Goal: Task Accomplishment & Management: Complete application form

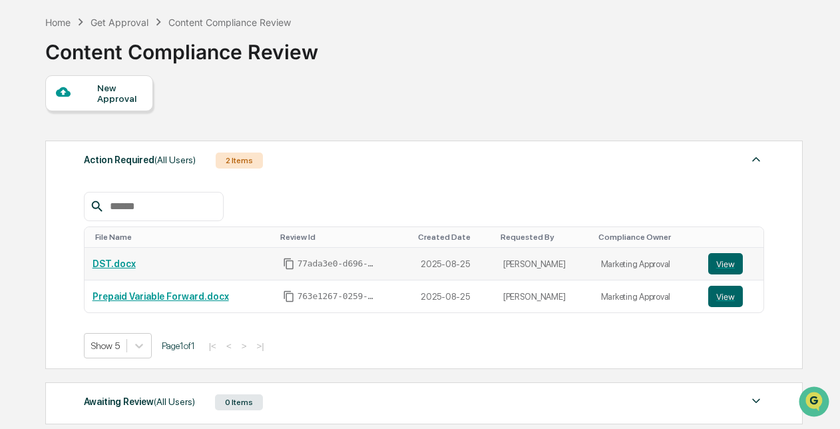
scroll to position [189, 0]
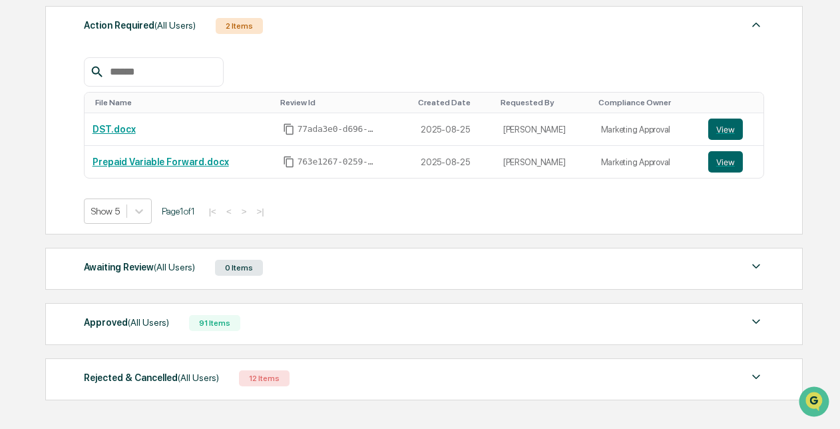
click at [441, 319] on div "Approved (All Users) 91 Items" at bounding box center [424, 323] width 681 height 19
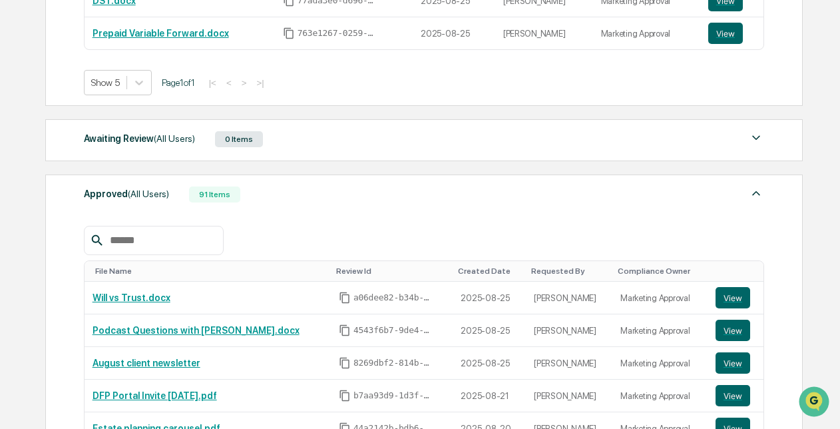
scroll to position [318, 0]
click at [391, 229] on div at bounding box center [424, 239] width 681 height 29
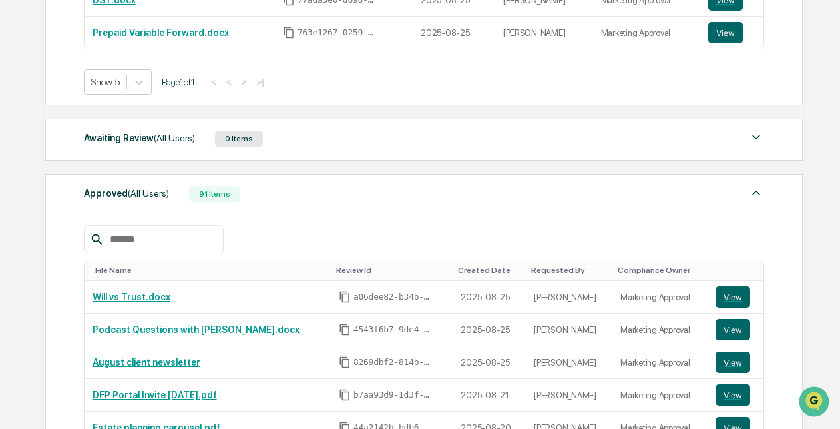
click at [391, 229] on div at bounding box center [424, 239] width 681 height 29
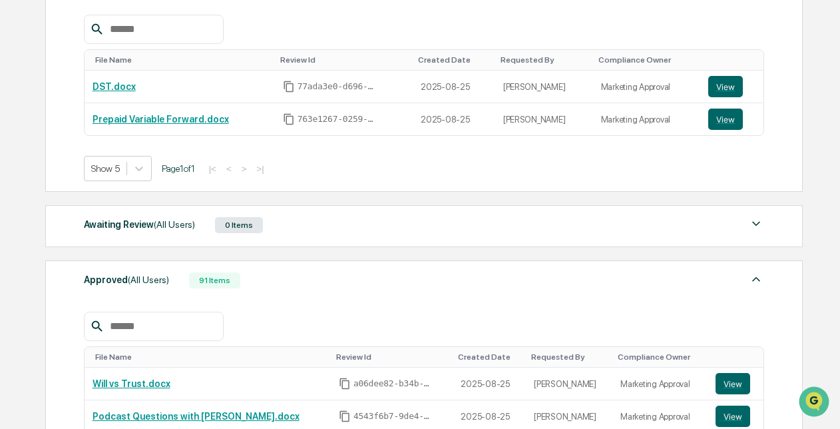
scroll to position [192, 0]
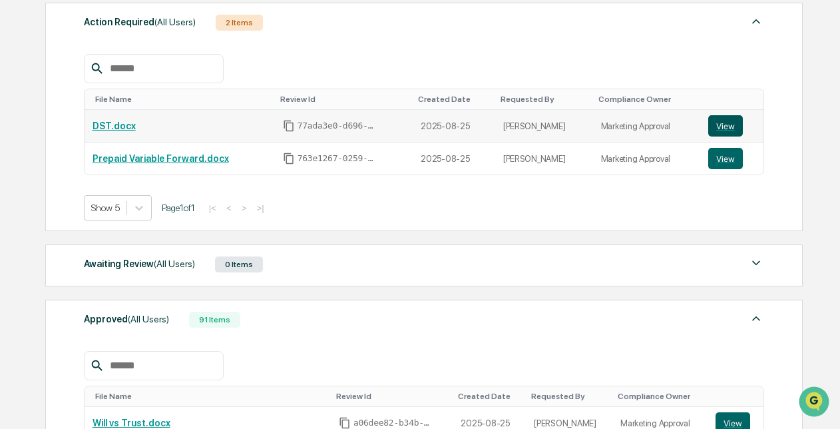
click at [723, 133] on button "View" at bounding box center [726, 125] width 35 height 21
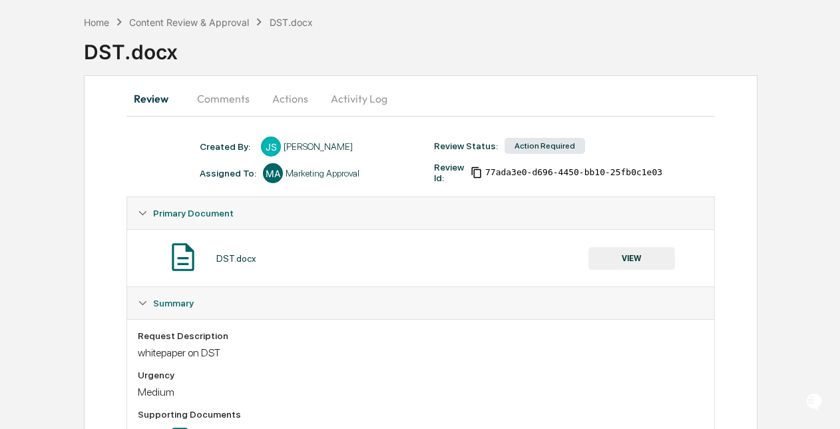
click at [240, 99] on button "Comments" at bounding box center [223, 99] width 74 height 32
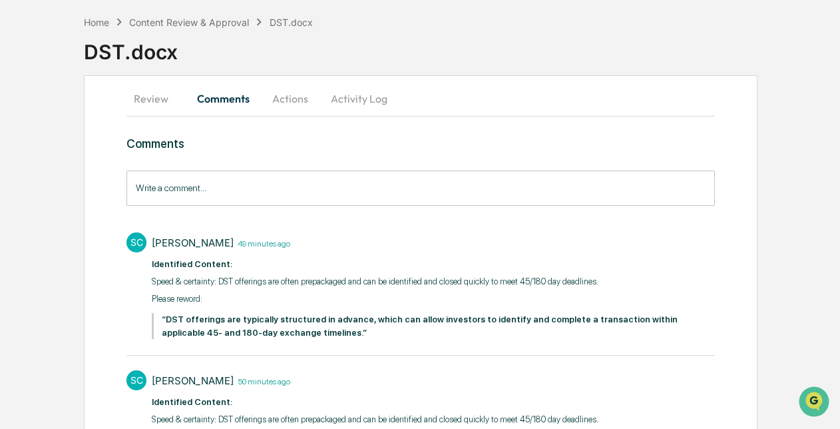
scroll to position [210, 0]
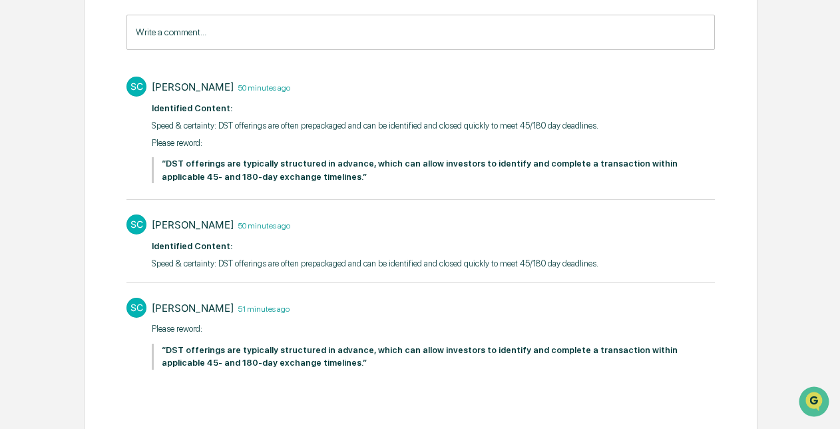
click at [143, 151] on div "SC Stacie Craddock 50 minutes ago ​ Identified Content: Speed & certainty: DST …" at bounding box center [421, 130] width 588 height 121
drag, startPoint x: 270, startPoint y: 176, endPoint x: 205, endPoint y: 176, distance: 65.3
click at [205, 176] on strong "“DST offerings are typically structured in advance, which can allow investors t…" at bounding box center [420, 170] width 516 height 23
drag, startPoint x: 205, startPoint y: 176, endPoint x: 273, endPoint y: 174, distance: 67.9
click at [273, 174] on strong "“DST offerings are typically structured in advance, which can allow investors t…" at bounding box center [420, 170] width 516 height 23
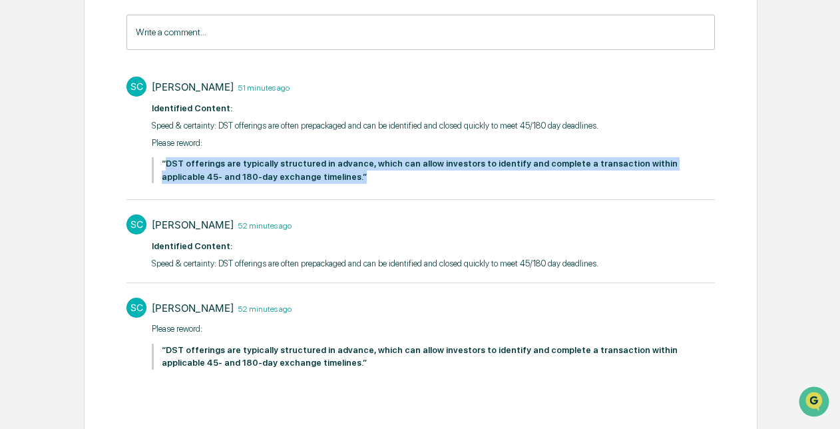
drag, startPoint x: 273, startPoint y: 174, endPoint x: 169, endPoint y: 164, distance: 104.4
click at [169, 164] on strong "“DST offerings are typically structured in advance, which can allow investors t…" at bounding box center [420, 170] width 516 height 23
copy strong "DST offerings are typically structured in advance, which can allow investors to…"
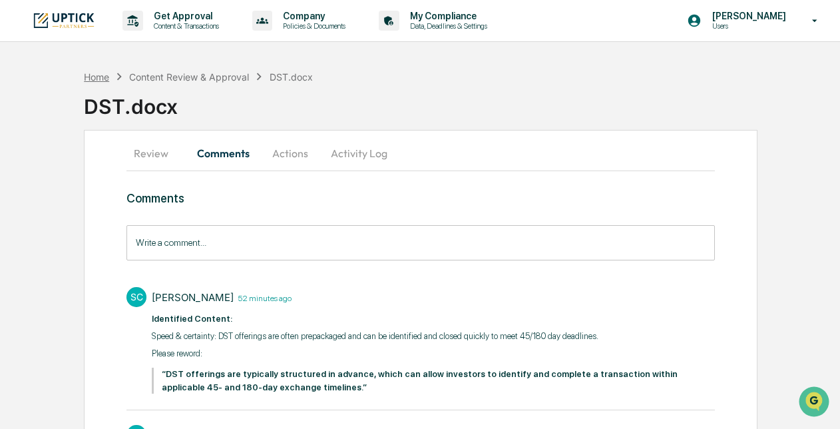
click at [105, 74] on div "Home" at bounding box center [96, 76] width 25 height 11
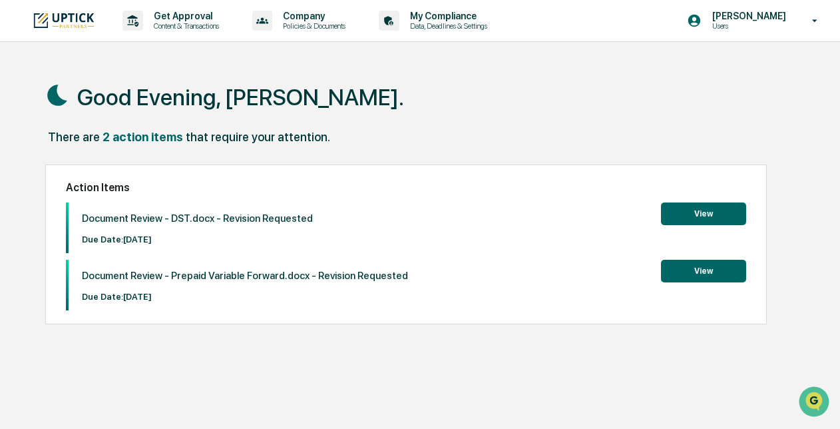
click at [703, 281] on button "View" at bounding box center [703, 271] width 85 height 23
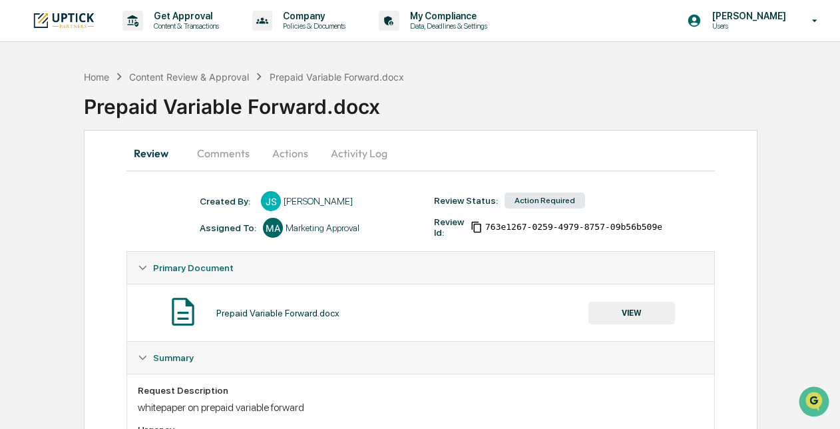
click at [228, 158] on button "Comments" at bounding box center [223, 153] width 74 height 32
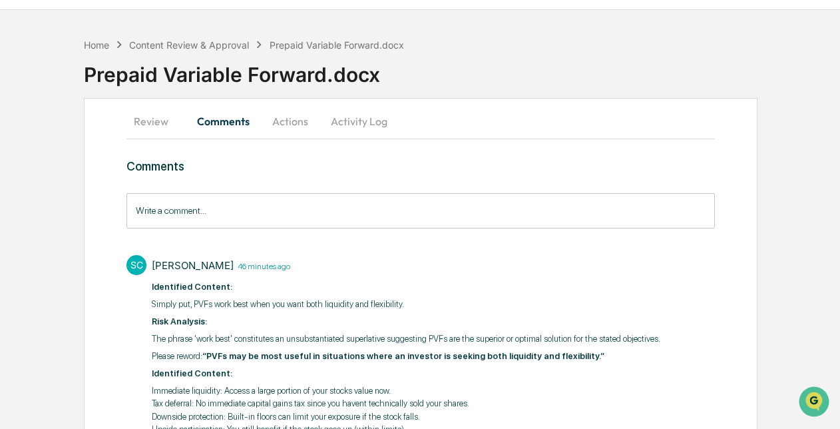
scroll to position [31, 0]
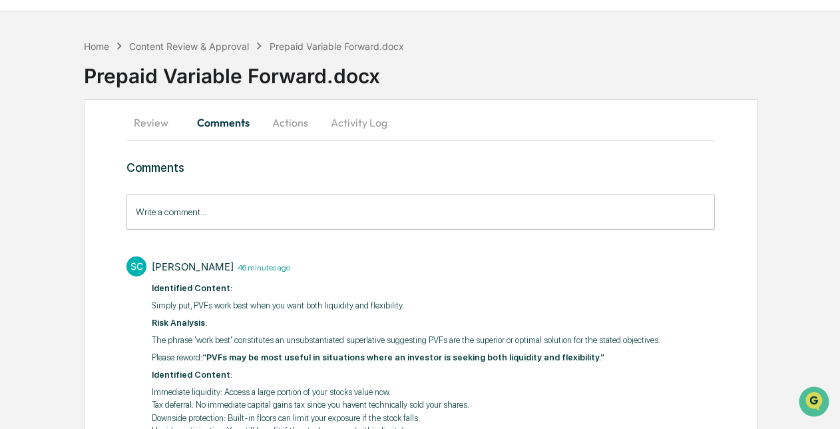
click at [103, 39] on div "Home Content Review & Approval Prepaid Variable Forward.docx" at bounding box center [244, 46] width 320 height 15
click at [101, 43] on div "Home" at bounding box center [96, 46] width 25 height 11
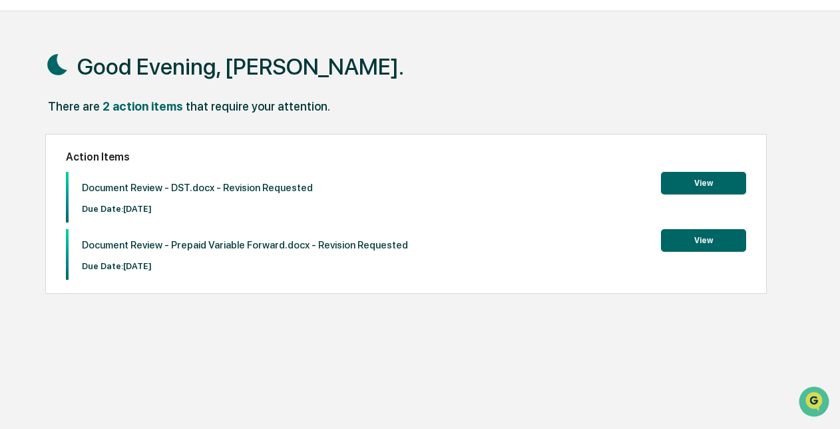
click at [731, 176] on button "View" at bounding box center [703, 183] width 85 height 23
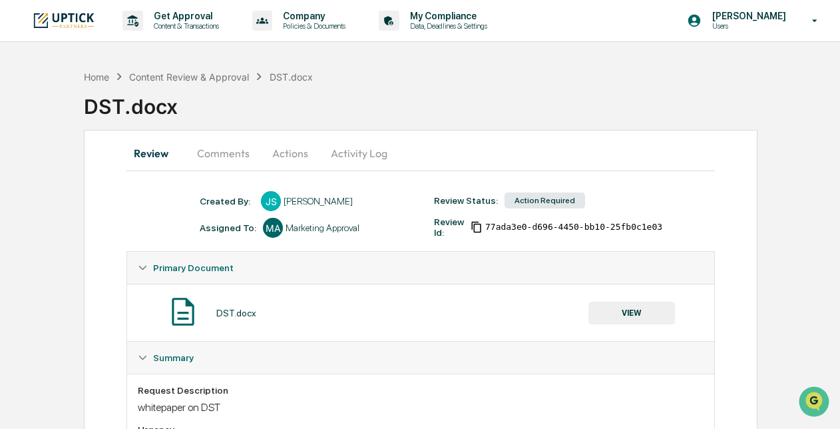
click at [226, 153] on button "Comments" at bounding box center [223, 153] width 74 height 32
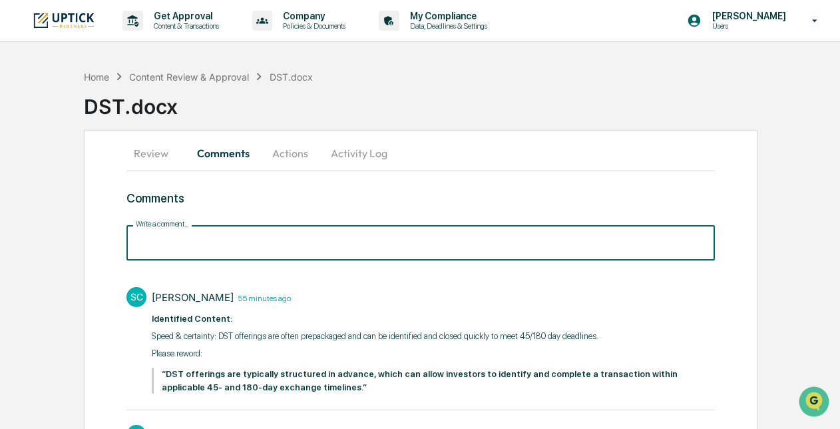
click at [267, 242] on input "Write a comment..." at bounding box center [421, 242] width 588 height 35
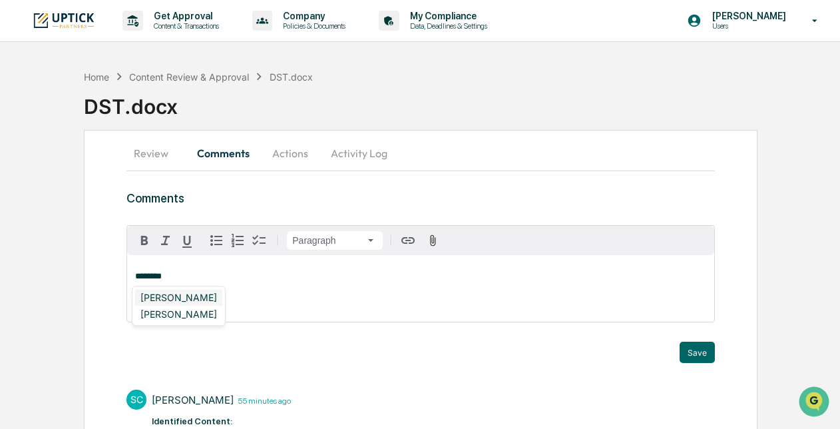
click at [201, 298] on div "Stacie Craddock" at bounding box center [178, 297] width 87 height 17
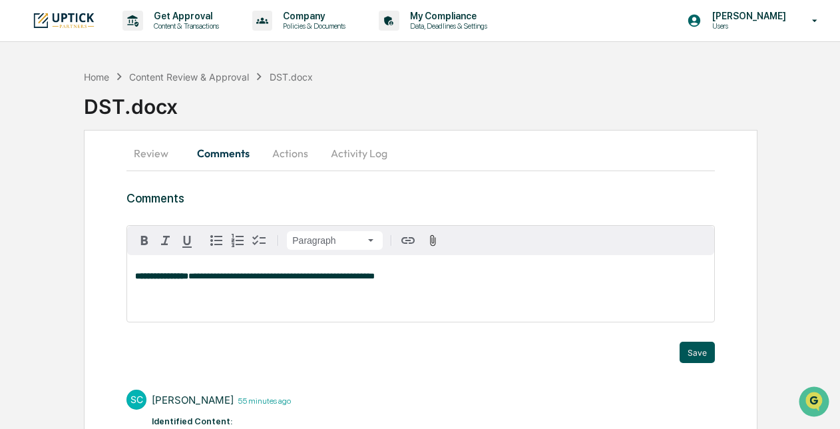
click at [689, 345] on button "Save" at bounding box center [697, 352] width 35 height 21
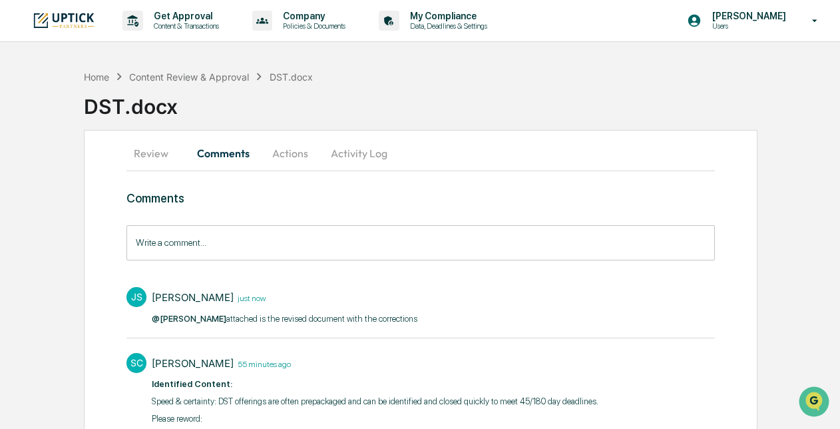
click at [293, 155] on button "Actions" at bounding box center [290, 153] width 60 height 32
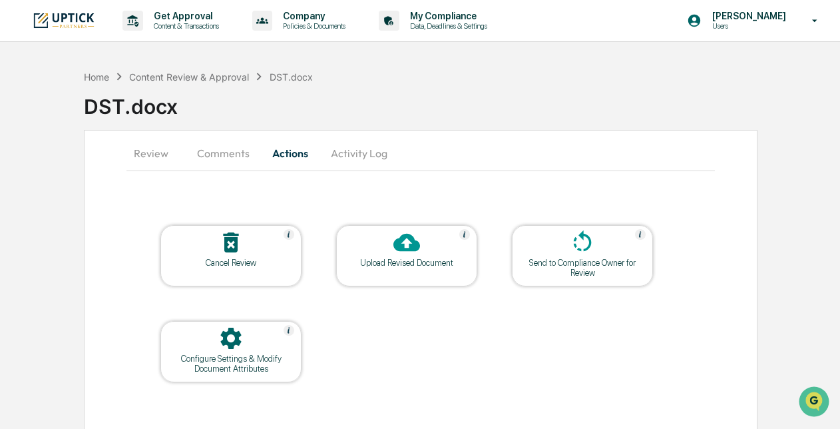
click at [440, 272] on div "Upload Revised Document" at bounding box center [406, 255] width 141 height 61
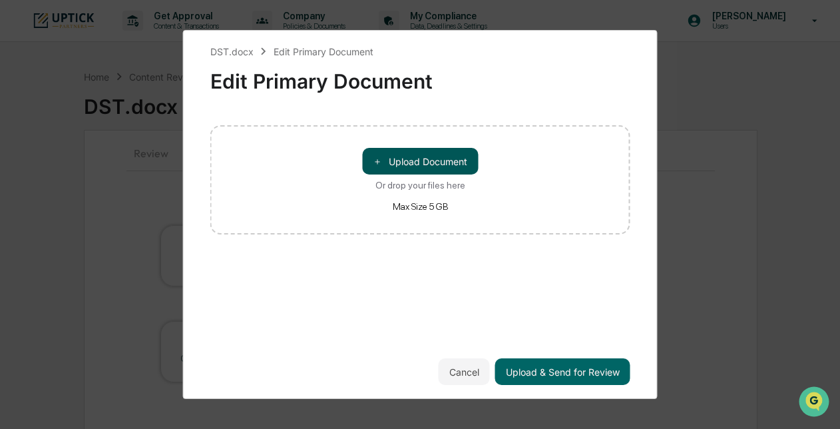
click at [421, 151] on button "＋ Upload Document" at bounding box center [420, 161] width 116 height 27
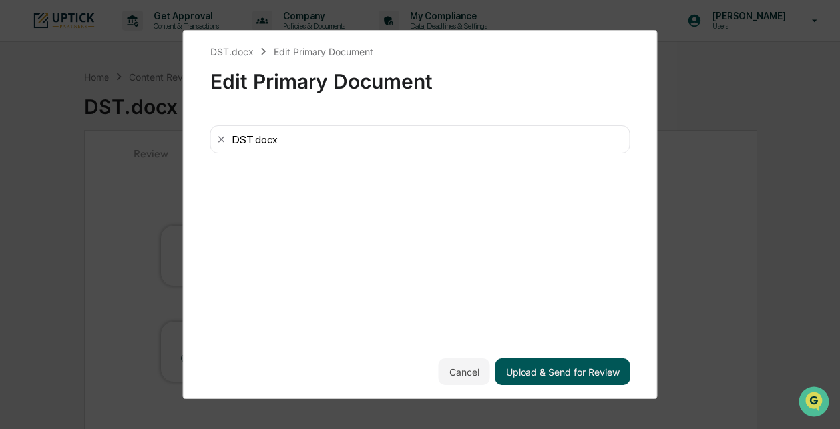
click at [558, 372] on button "Upload & Send for Review" at bounding box center [562, 371] width 135 height 27
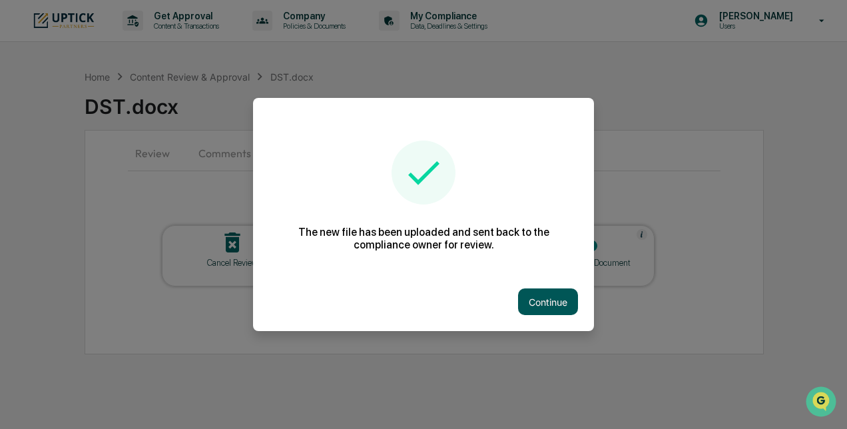
click at [549, 302] on button "Continue" at bounding box center [548, 301] width 60 height 27
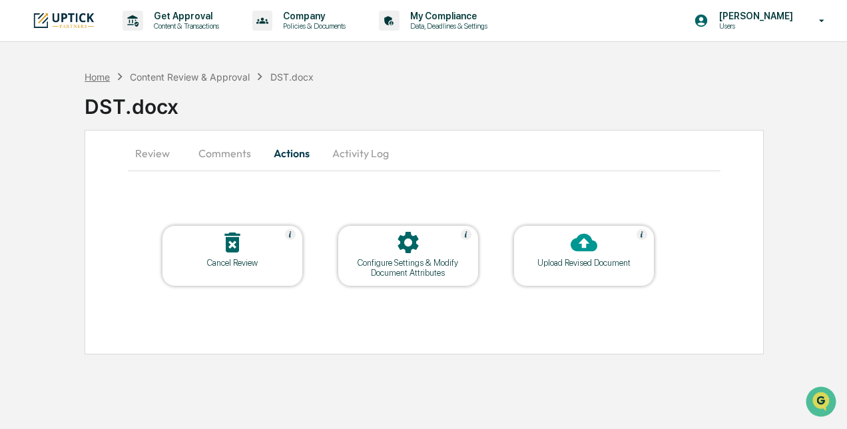
click at [108, 77] on div "Home" at bounding box center [97, 76] width 25 height 11
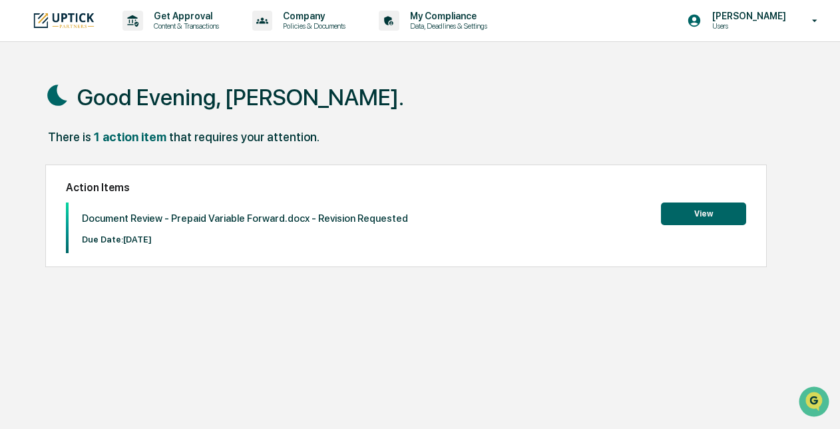
click at [697, 218] on button "View" at bounding box center [703, 213] width 85 height 23
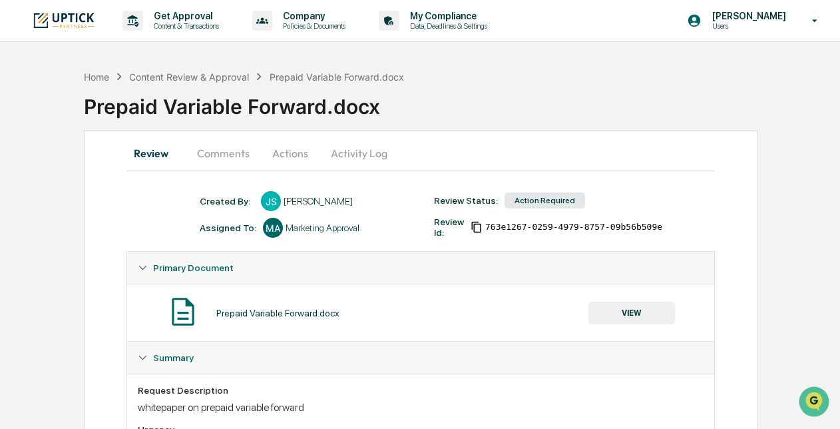
click at [224, 157] on button "Comments" at bounding box center [223, 153] width 74 height 32
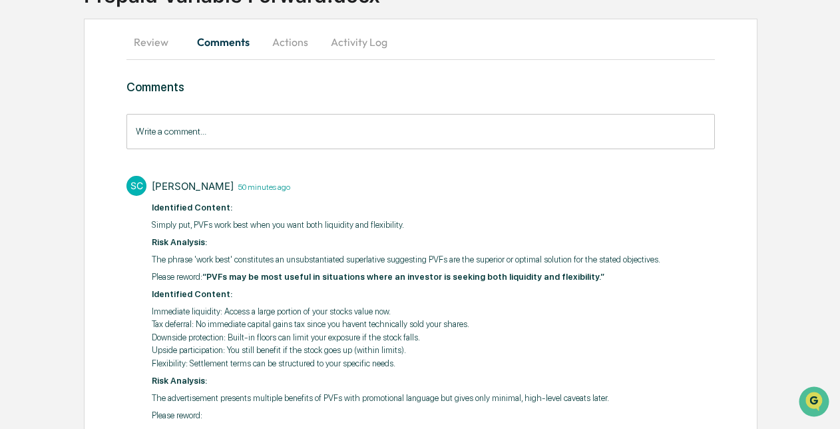
scroll to position [204, 0]
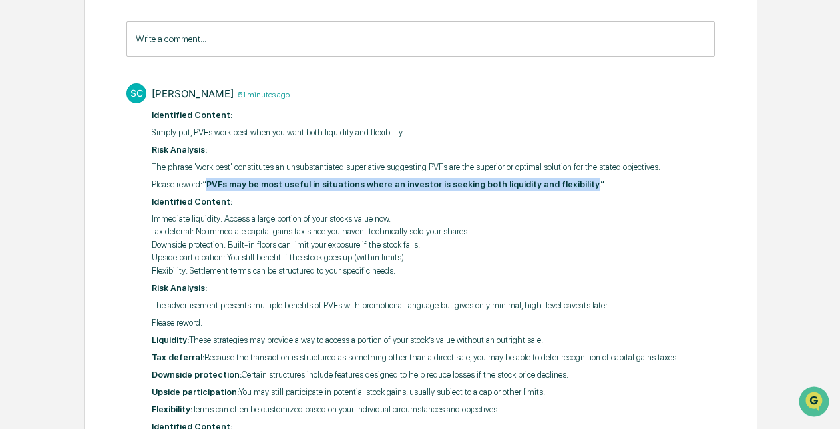
drag, startPoint x: 567, startPoint y: 185, endPoint x: 213, endPoint y: 183, distance: 354.3
click at [213, 183] on strong "“PVFs may be most useful in situations where an investor is seeking both liquid…" at bounding box center [403, 184] width 402 height 10
copy strong "PVFs may be most useful in situations where an investor is seeking both liquidi…"
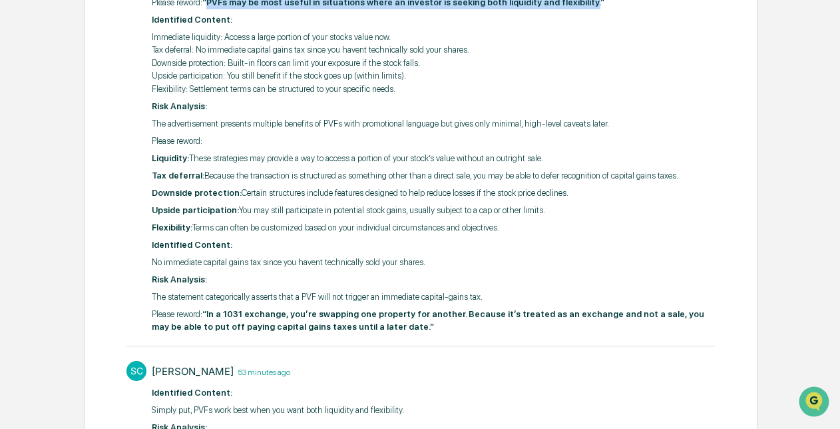
scroll to position [386, 0]
drag, startPoint x: 566, startPoint y: 158, endPoint x: 190, endPoint y: 151, distance: 375.7
click at [190, 151] on p "Liquidity: These strategies may provide a way to access a portion of your stock…" at bounding box center [433, 157] width 563 height 13
copy p "These strategies may provide a way to access a portion of your stock’s value wi…"
drag, startPoint x: 559, startPoint y: 193, endPoint x: 234, endPoint y: 186, distance: 324.4
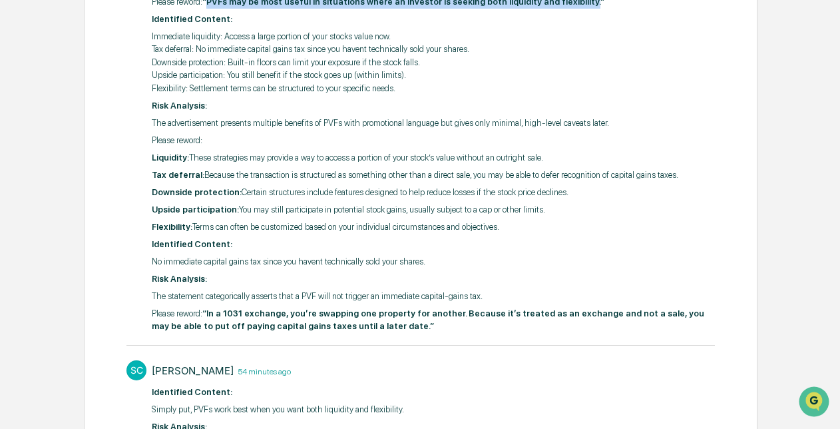
click at [234, 186] on p "Downside protection: Certain structures include features designed to help reduc…" at bounding box center [433, 192] width 563 height 13
copy p "Certain structures include features designed to help reduce losses if the stock…"
drag, startPoint x: 543, startPoint y: 208, endPoint x: 234, endPoint y: 206, distance: 309.7
click at [234, 206] on p "Upside participation: You may still participate in potential stock gains, usual…" at bounding box center [433, 209] width 563 height 13
copy p "You may still participate in potential stock gains, usually subject to a cap or…"
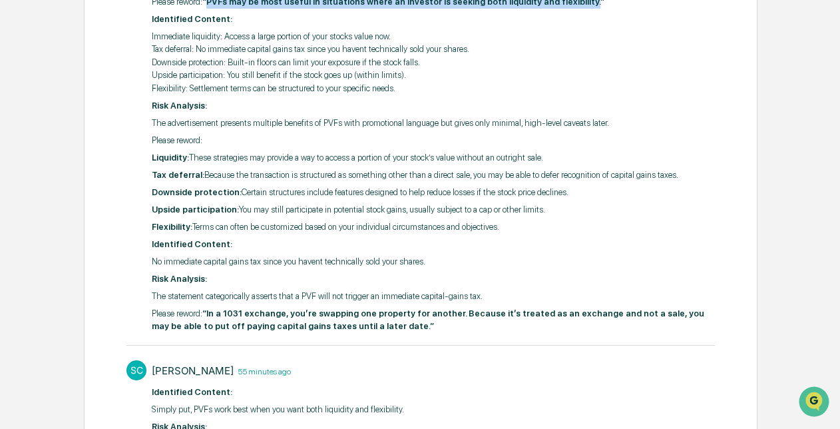
drag, startPoint x: 500, startPoint y: 226, endPoint x: 192, endPoint y: 226, distance: 308.3
click at [192, 226] on p "Flexibility: Terms can often be customized based on your individual circumstanc…" at bounding box center [433, 226] width 563 height 13
copy p "Terms can often be customized based on your individual circumstances and object…"
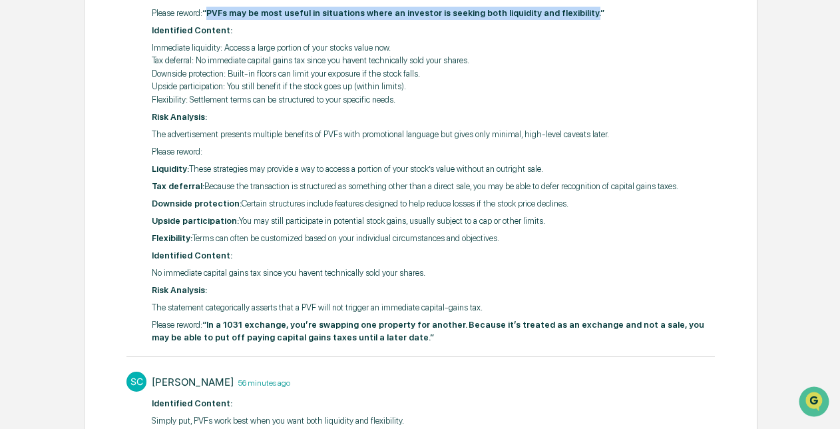
scroll to position [374, 0]
drag, startPoint x: 672, startPoint y: 186, endPoint x: 201, endPoint y: 189, distance: 470.9
click at [201, 189] on p "Tax deferral: Because the transaction is structured as something other than a d…" at bounding box center [433, 186] width 563 height 13
copy p "Because the transaction is structured as something other than a direct sale, yo…"
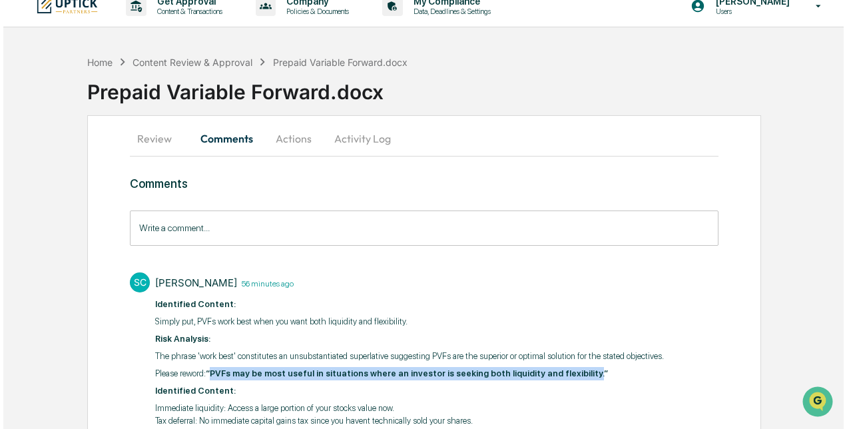
scroll to position [13, 0]
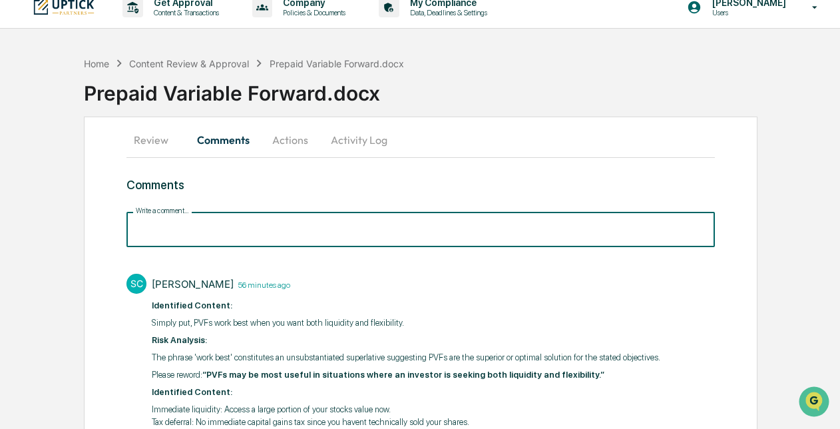
click at [320, 234] on input "Write a comment..." at bounding box center [421, 229] width 588 height 35
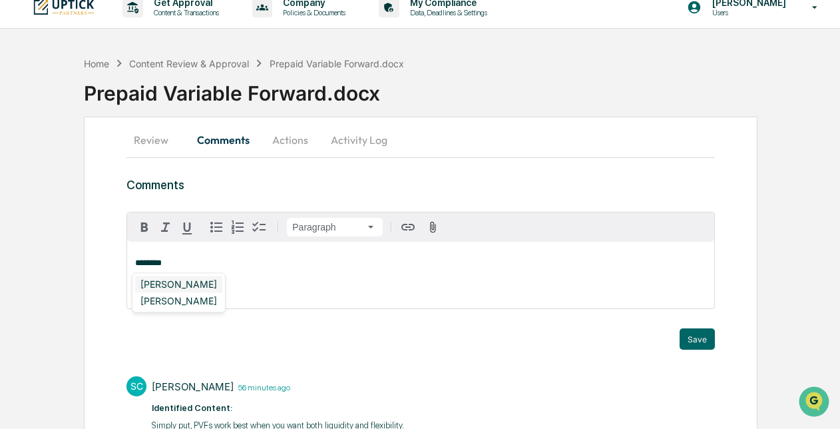
click at [208, 280] on div "Stacie Craddock" at bounding box center [178, 284] width 87 height 17
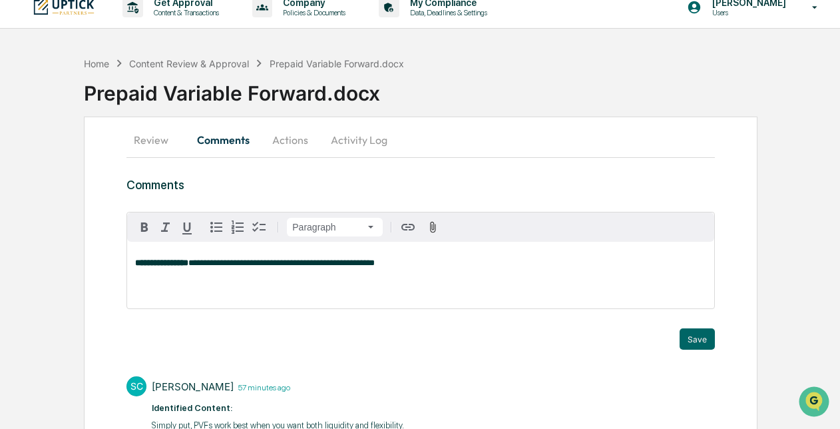
click at [702, 346] on button "Save" at bounding box center [697, 338] width 35 height 21
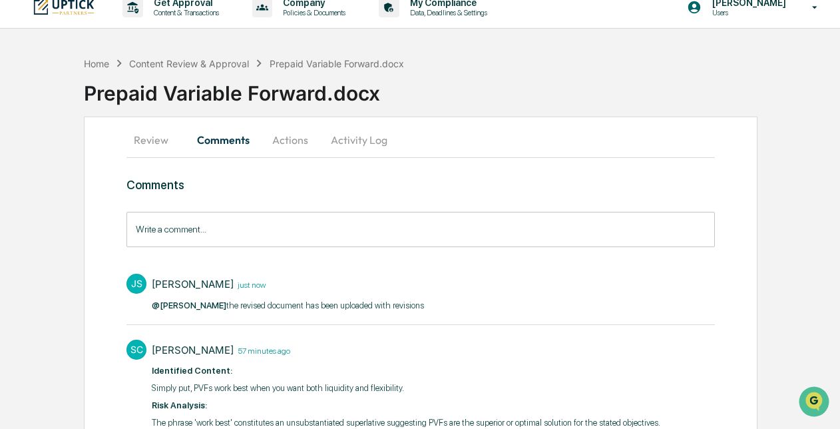
click at [300, 144] on button "Actions" at bounding box center [290, 140] width 60 height 32
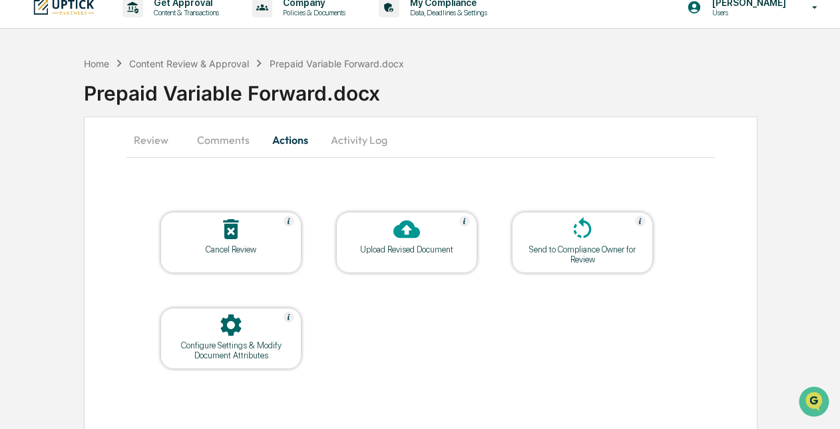
click at [431, 246] on div "Upload Revised Document" at bounding box center [407, 249] width 120 height 10
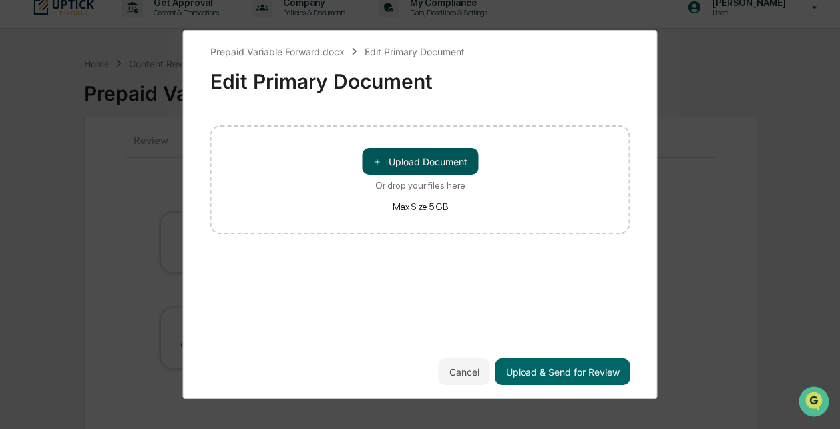
click at [432, 156] on button "＋ Upload Document" at bounding box center [420, 161] width 116 height 27
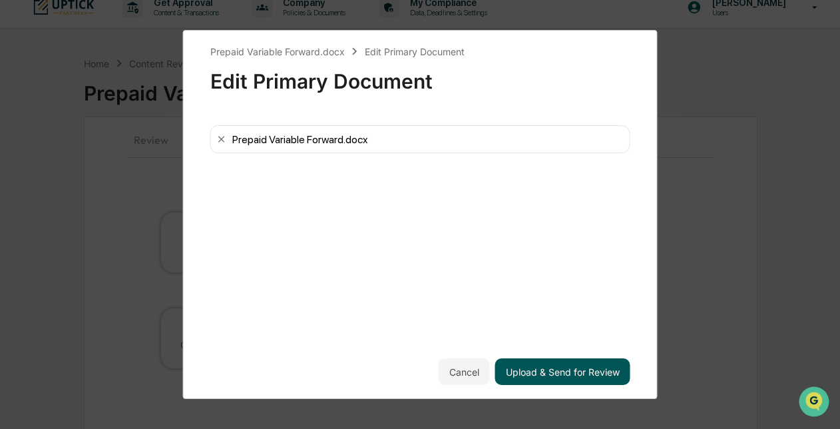
click at [559, 372] on button "Upload & Send for Review" at bounding box center [562, 371] width 135 height 27
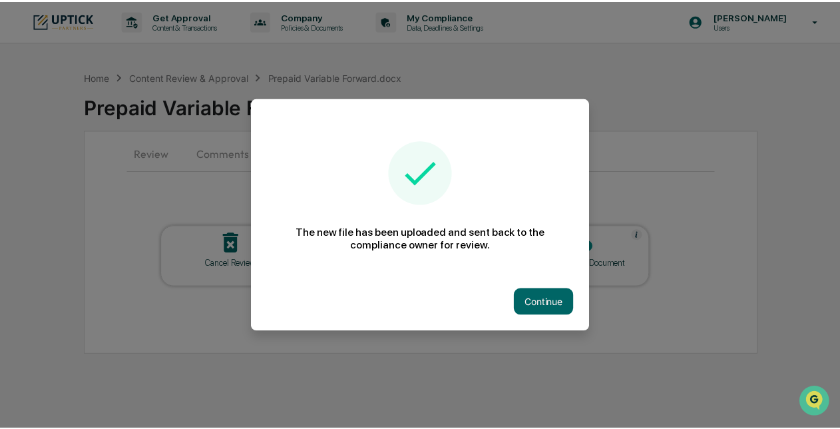
scroll to position [0, 0]
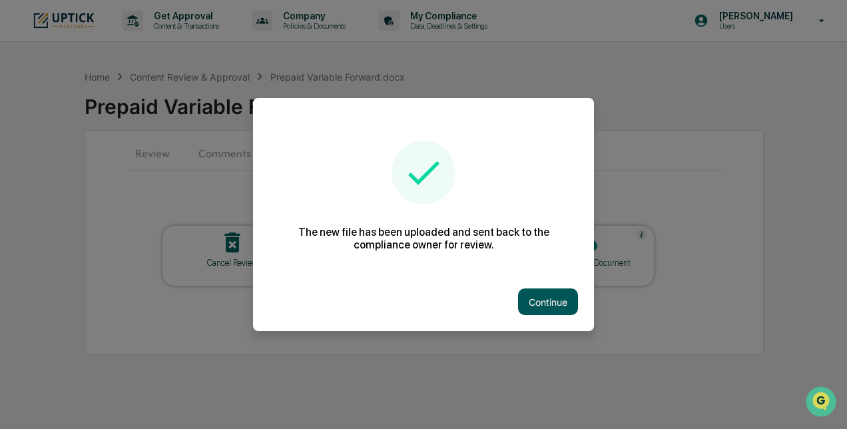
click at [564, 312] on button "Continue" at bounding box center [548, 301] width 60 height 27
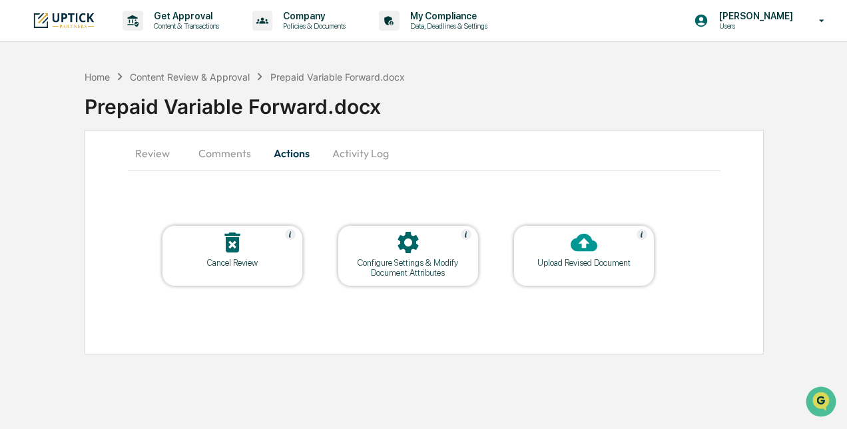
click at [160, 151] on button "Review" at bounding box center [158, 153] width 60 height 32
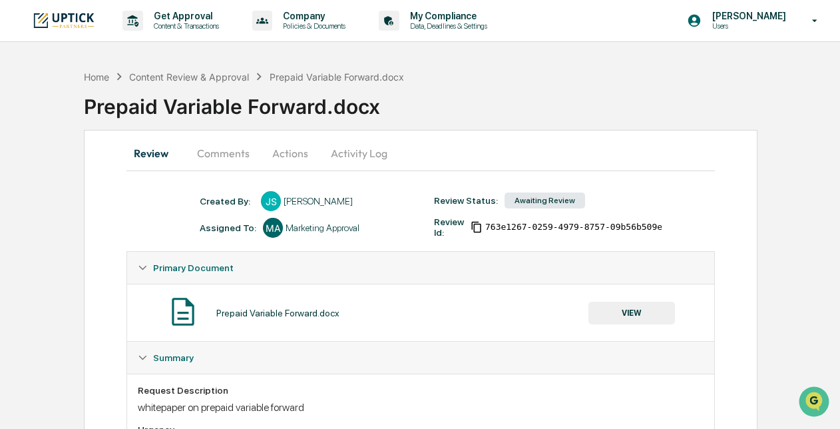
click at [103, 81] on div "Home Content Review & Approval Prepaid Variable Forward.docx" at bounding box center [244, 76] width 320 height 15
click at [101, 79] on div "Home" at bounding box center [96, 76] width 25 height 11
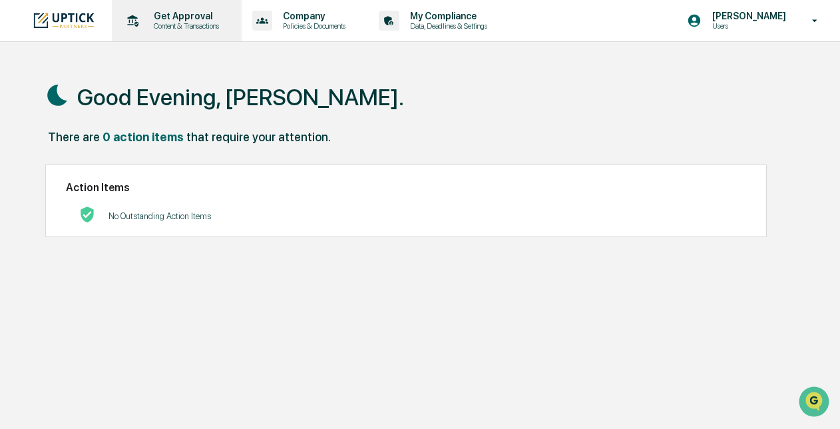
click at [149, 23] on p "Content & Transactions" at bounding box center [184, 25] width 83 height 9
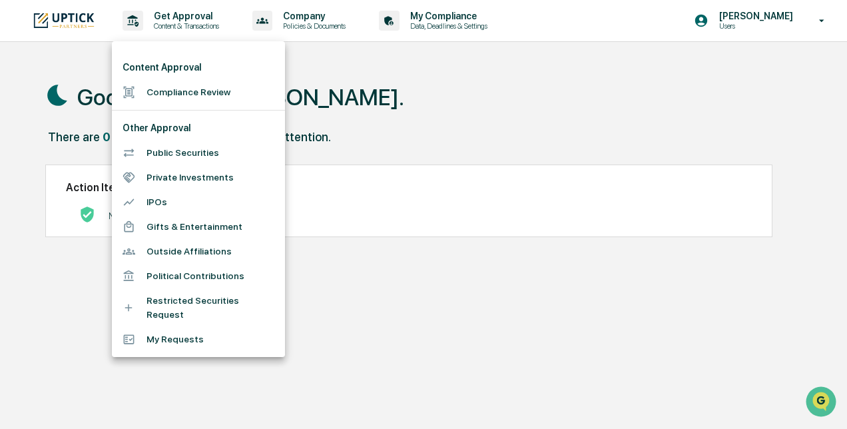
click at [164, 94] on li "Compliance Review" at bounding box center [198, 92] width 173 height 25
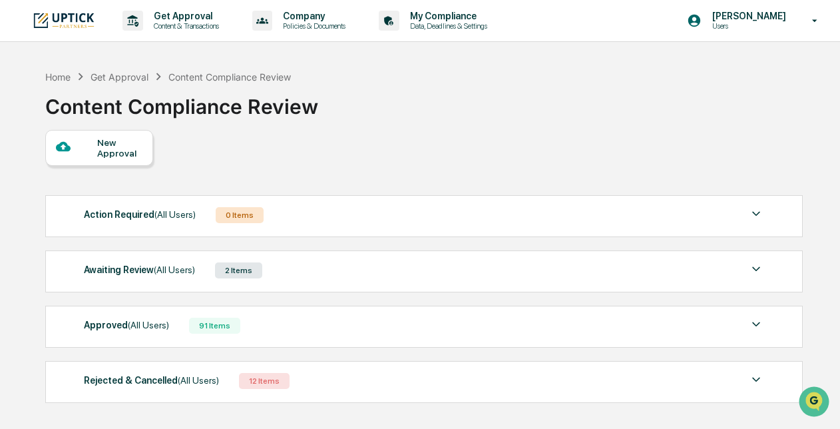
click at [130, 145] on div "New Approval" at bounding box center [119, 147] width 45 height 21
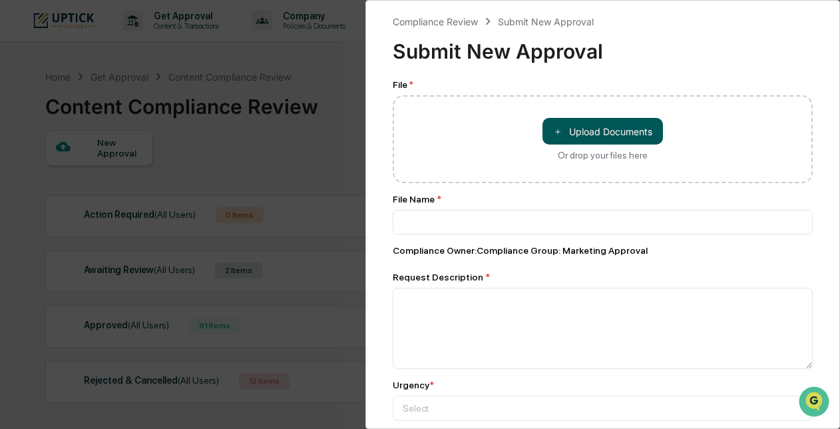
click at [589, 129] on button "＋ Upload Documents" at bounding box center [603, 131] width 121 height 27
type input "**********"
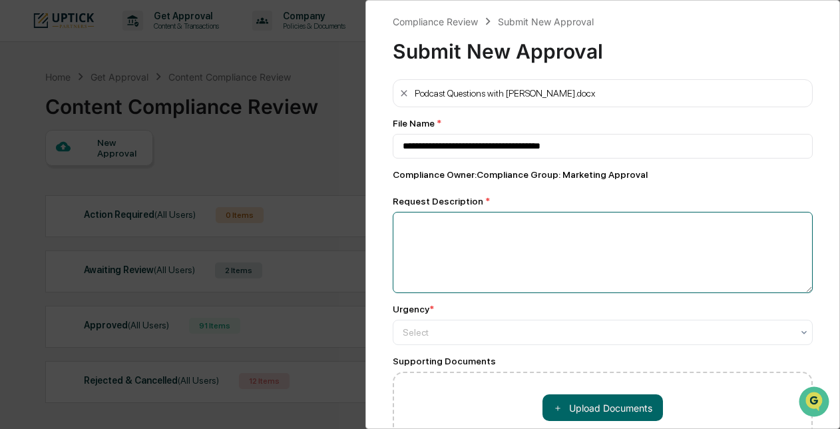
click at [499, 234] on textarea at bounding box center [603, 252] width 420 height 81
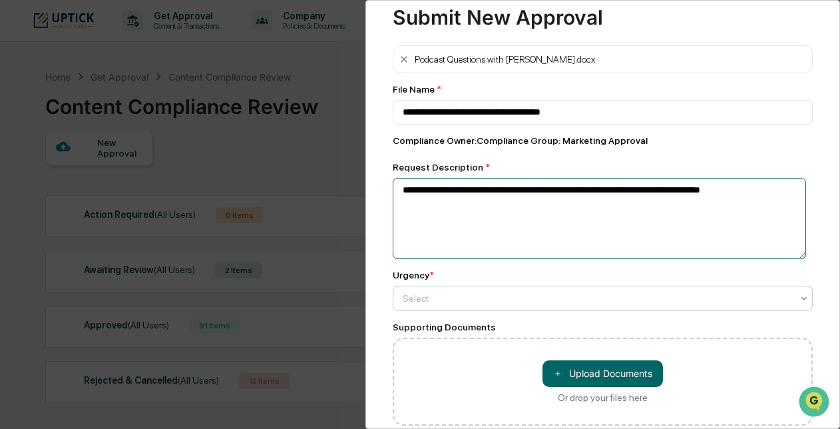
scroll to position [33, 0]
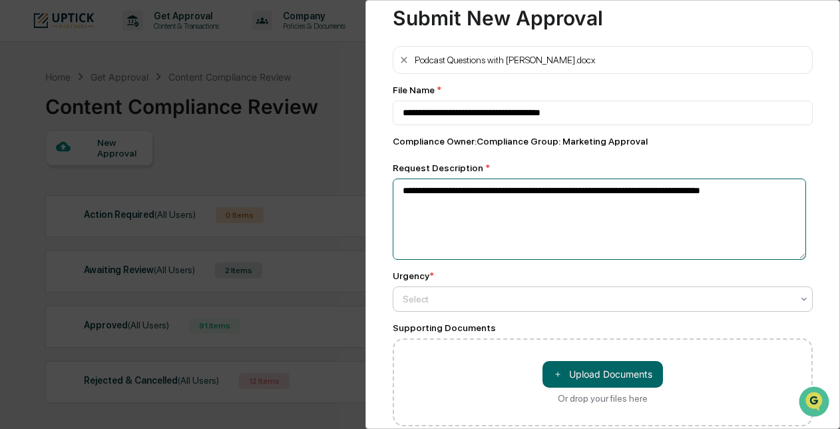
type textarea "**********"
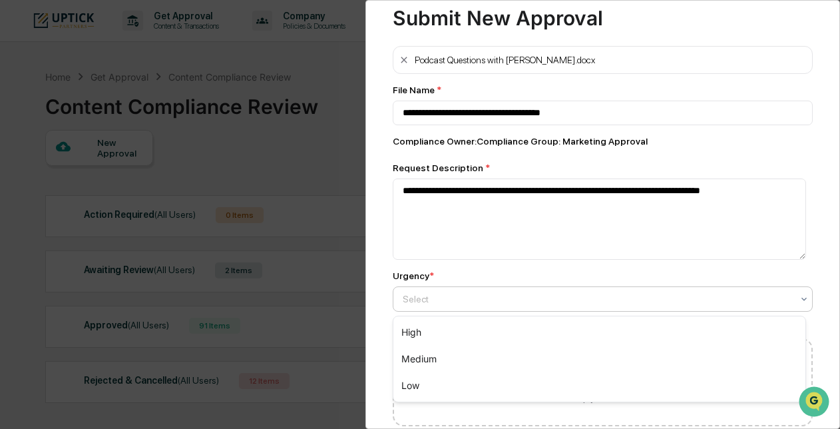
click at [501, 301] on div at bounding box center [598, 298] width 390 height 13
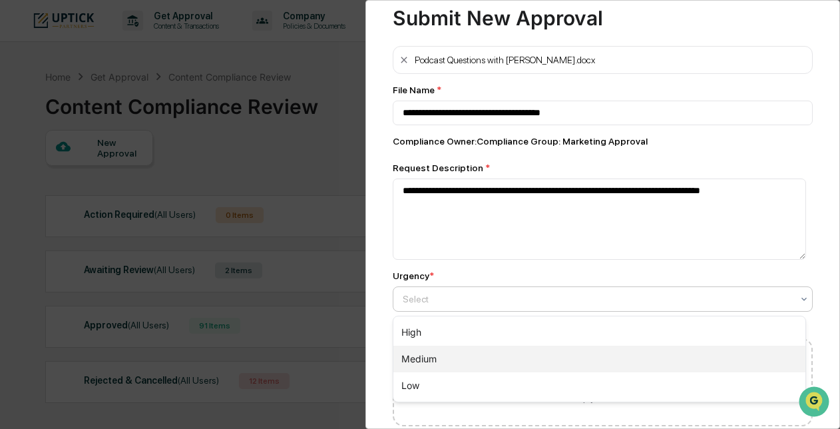
click at [499, 357] on div "Medium" at bounding box center [600, 359] width 412 height 27
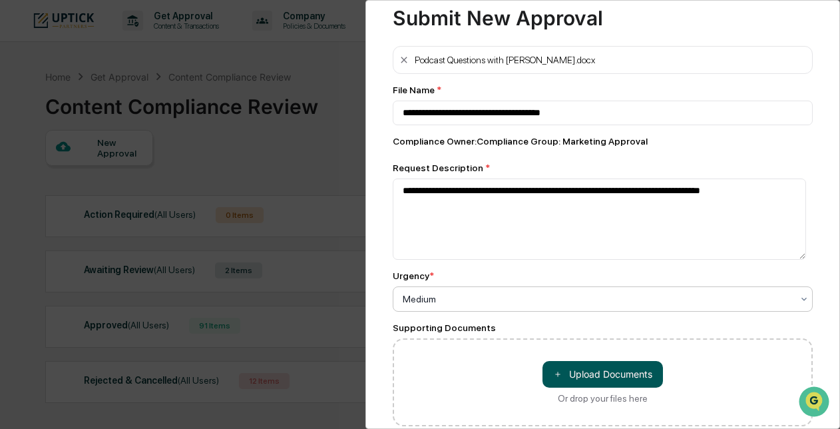
click at [555, 375] on span "＋" at bounding box center [557, 374] width 9 height 13
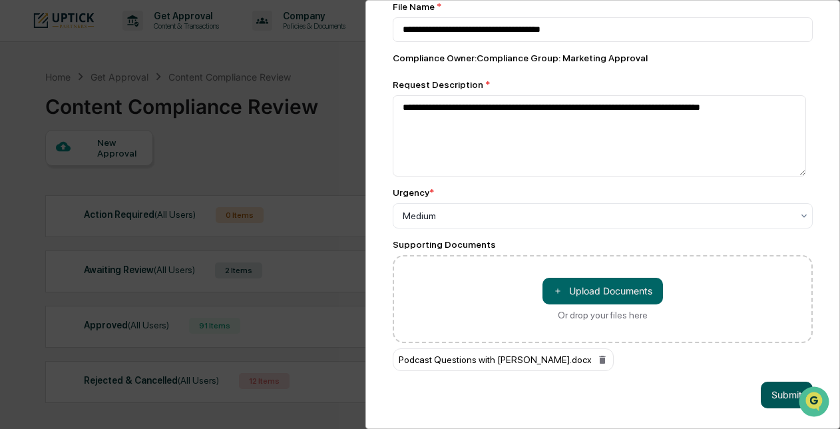
click at [771, 390] on button "Submit" at bounding box center [787, 395] width 52 height 27
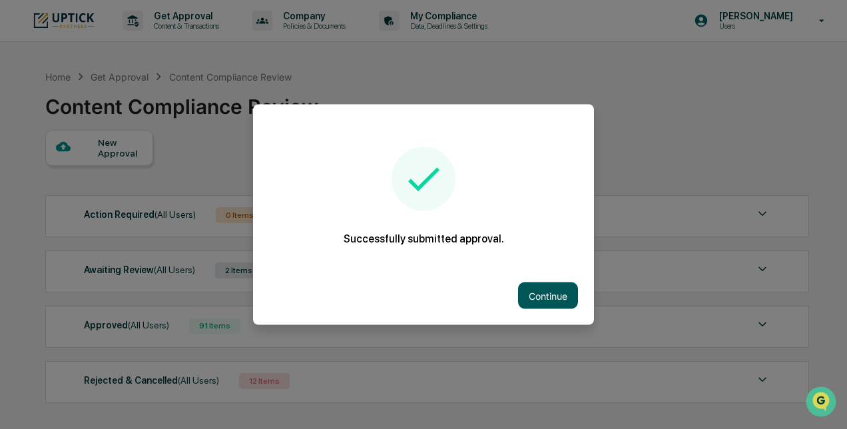
click at [562, 301] on button "Continue" at bounding box center [548, 295] width 60 height 27
